Goal: Information Seeking & Learning: Understand process/instructions

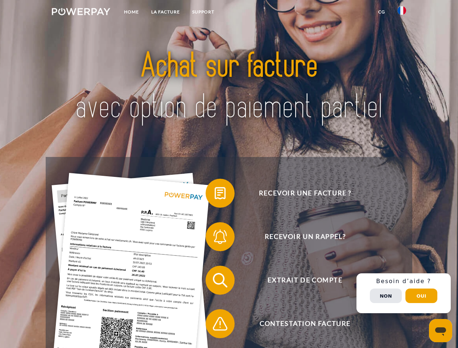
click at [81, 13] on img at bounding box center [81, 11] width 58 height 7
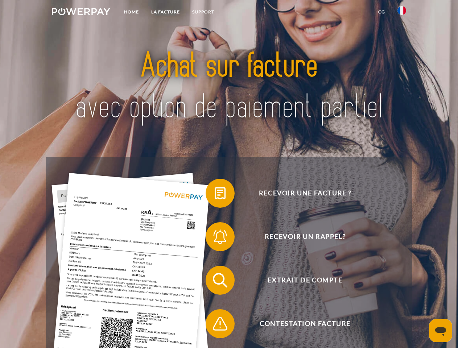
click at [402, 13] on img at bounding box center [401, 10] width 9 height 9
click at [382, 12] on link "CG" at bounding box center [381, 11] width 19 height 13
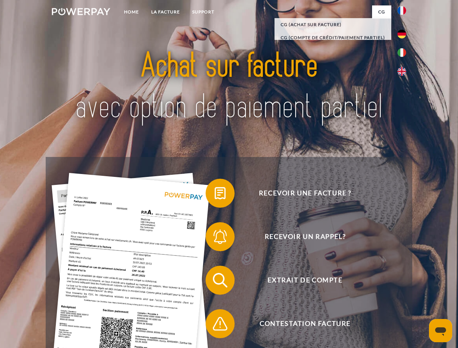
click at [215, 195] on span at bounding box center [209, 193] width 36 height 36
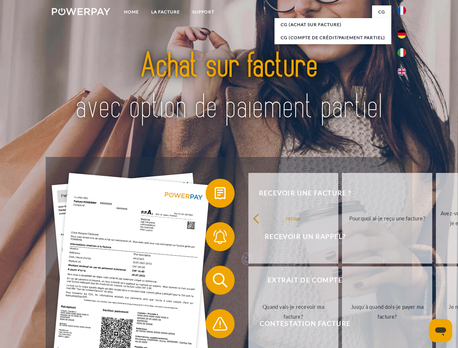
click at [215, 238] on span at bounding box center [209, 237] width 36 height 36
click at [342, 282] on link "Jusqu'à quand dois-je payer ma facture?" at bounding box center [387, 312] width 90 height 91
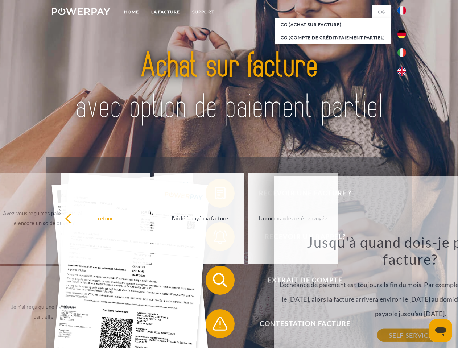
click at [278, 325] on div "Jusqu'à quand dois-je payer ma facture? L'échéance de paiement est toujours la …" at bounding box center [410, 285] width 265 height 102
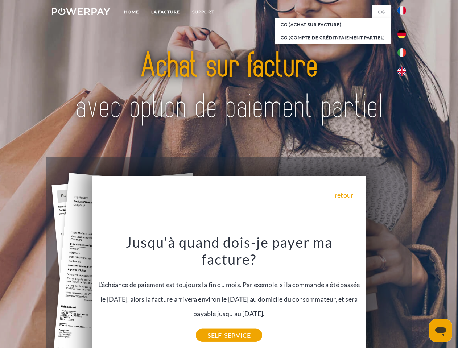
click at [404, 293] on div "Recevoir une facture ? Recevoir un rappel? Extrait de compte retour" at bounding box center [229, 302] width 366 height 290
click at [386, 295] on span "Extrait de compte" at bounding box center [305, 280] width 178 height 29
click at [421, 296] on header "Home LA FACTURE Support" at bounding box center [229, 250] width 458 height 501
